Goal: Task Accomplishment & Management: Manage account settings

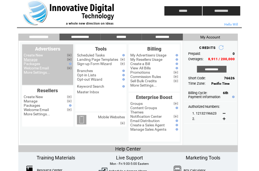
click at [30, 60] on link "Manage" at bounding box center [31, 59] width 14 height 4
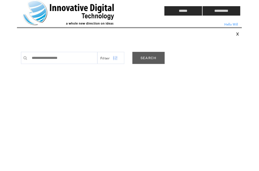
click at [155, 56] on link "SEARCH" at bounding box center [148, 58] width 32 height 12
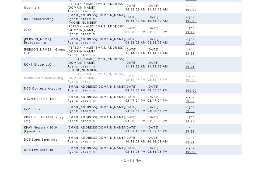
scroll to position [141, 0]
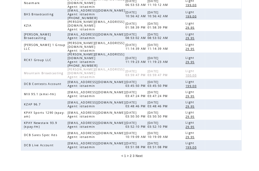
click at [134, 155] on span "3" at bounding box center [134, 157] width 2 height 4
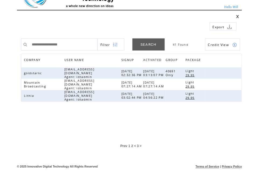
scroll to position [18, 0]
click at [234, 82] on link at bounding box center [235, 84] width 5 height 5
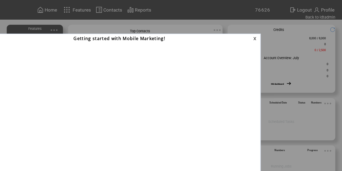
click at [254, 38] on link at bounding box center [255, 39] width 5 height 4
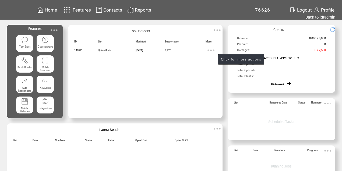
click at [213, 50] on img at bounding box center [211, 50] width 11 height 11
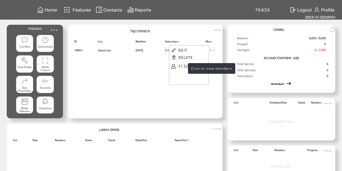
click at [183, 66] on link "3132" at bounding box center [192, 66] width 27 height 8
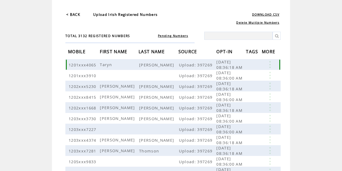
scroll to position [29, 0]
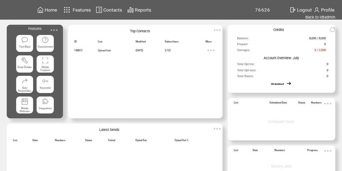
click at [50, 10] on span "Home" at bounding box center [51, 9] width 12 height 5
click at [320, 18] on link "Back to idtadmin" at bounding box center [321, 17] width 30 height 5
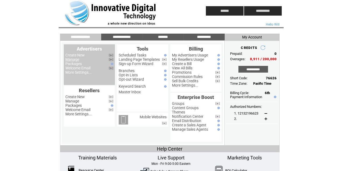
click at [74, 60] on link "Manage" at bounding box center [72, 59] width 14 height 4
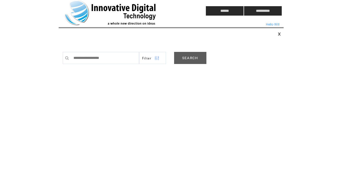
click at [190, 61] on link "SEARCH" at bounding box center [190, 58] width 32 height 12
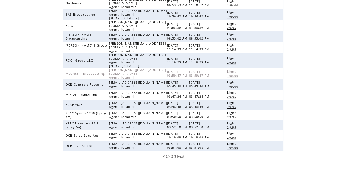
scroll to position [141, 0]
click at [175, 155] on span "3" at bounding box center [176, 157] width 2 height 4
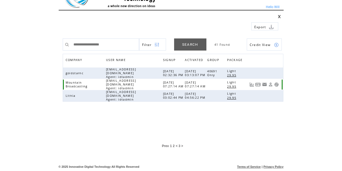
click at [277, 83] on link at bounding box center [276, 84] width 5 height 5
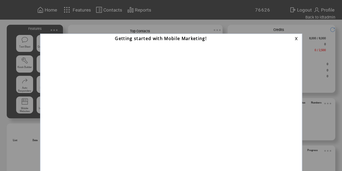
click at [295, 38] on link at bounding box center [297, 39] width 5 height 4
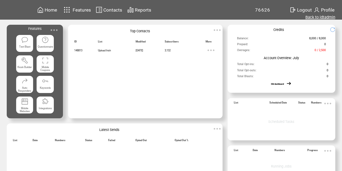
click at [320, 18] on link "Back to idtadmin" at bounding box center [321, 17] width 30 height 5
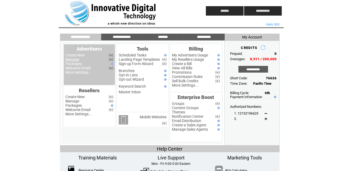
click at [73, 60] on link "Manage" at bounding box center [72, 59] width 14 height 4
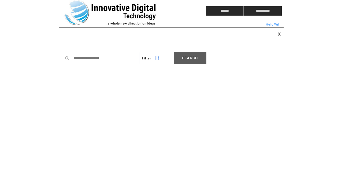
click at [197, 59] on link "SEARCH" at bounding box center [190, 58] width 32 height 12
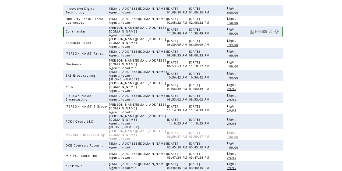
scroll to position [141, 0]
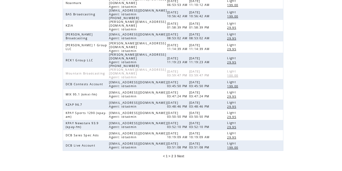
click at [175, 155] on span "3" at bounding box center [176, 157] width 2 height 4
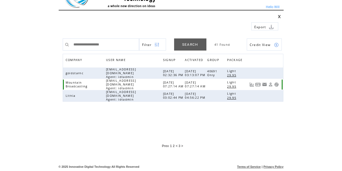
click at [270, 83] on link at bounding box center [270, 84] width 5 height 5
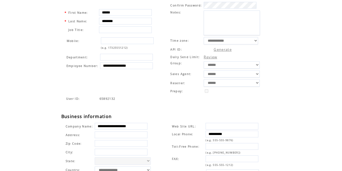
scroll to position [155, 0]
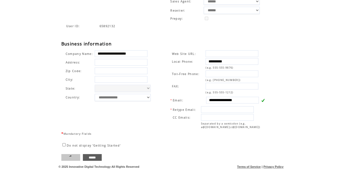
click at [71, 157] on input "****" at bounding box center [70, 157] width 19 height 7
